Goal: Task Accomplishment & Management: Manage account settings

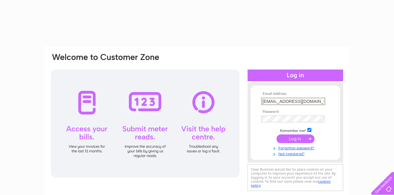
click at [306, 140] on input "submit" at bounding box center [296, 138] width 38 height 9
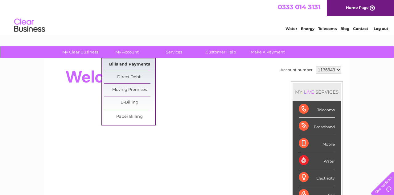
click at [124, 62] on link "Bills and Payments" at bounding box center [129, 64] width 51 height 12
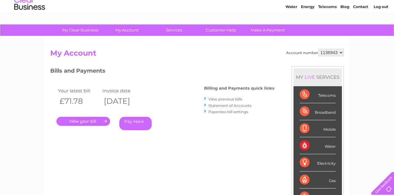
scroll to position [30, 0]
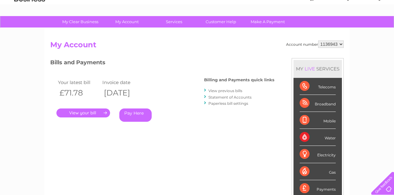
click at [102, 115] on link "." at bounding box center [83, 112] width 54 height 9
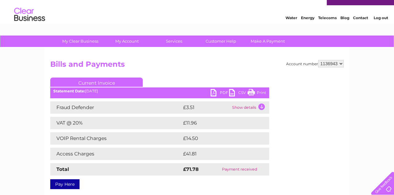
scroll to position [12, 0]
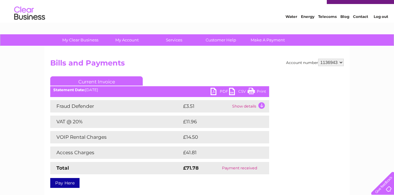
click at [218, 90] on link "PDF" at bounding box center [220, 92] width 19 height 9
